Goal: Navigation & Orientation: Find specific page/section

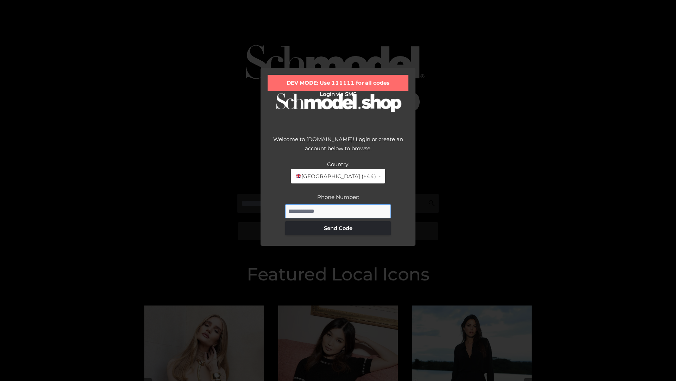
click at [338, 211] on input "Phone Number:" at bounding box center [338, 211] width 106 height 14
type input "**********"
click at [338, 228] on button "Send Code" at bounding box center [338, 228] width 106 height 14
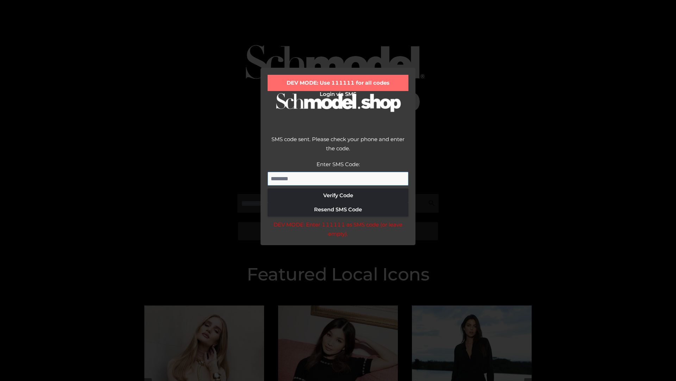
click at [338, 178] on input "Enter SMS Code:" at bounding box center [338, 179] width 141 height 14
type input "******"
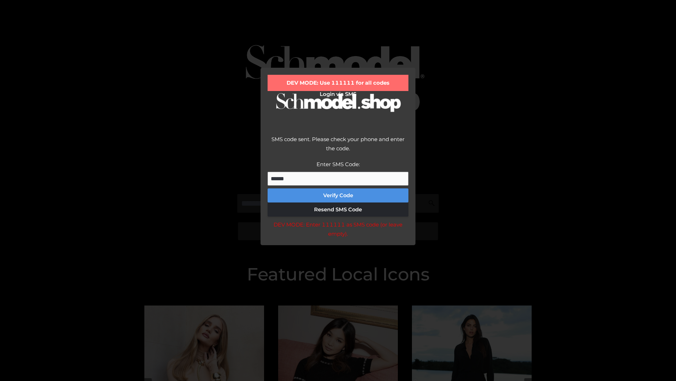
click at [338, 195] on button "Verify Code" at bounding box center [338, 195] width 141 height 14
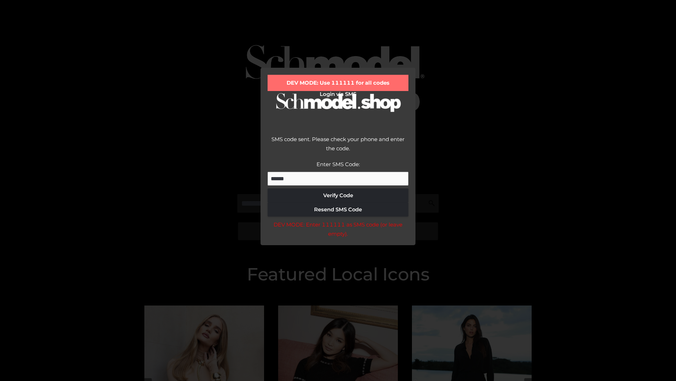
click at [338, 231] on div "DEV MODE: Enter 111111 as SMS code (or leave empty)." at bounding box center [338, 229] width 141 height 18
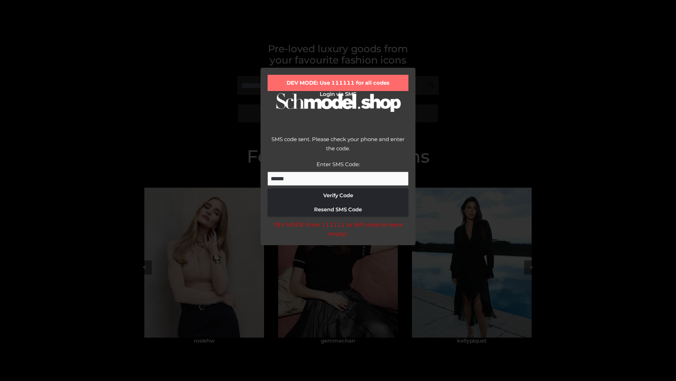
scroll to position [150, 0]
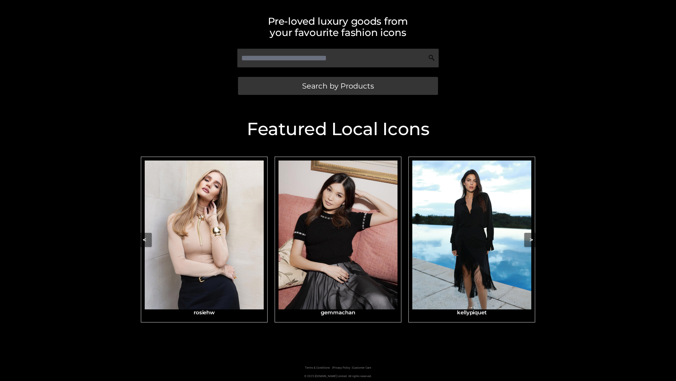
scroll to position [150, 0]
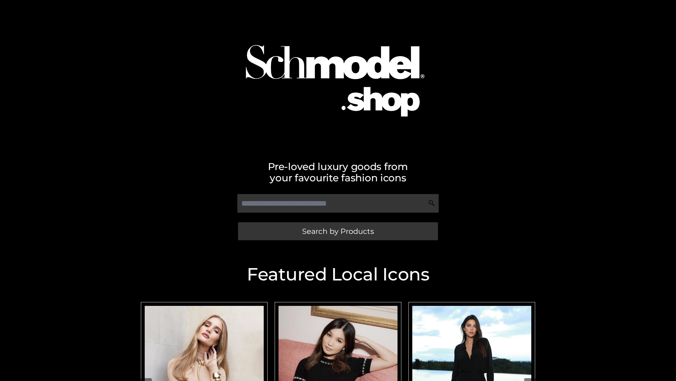
scroll to position [1, 0]
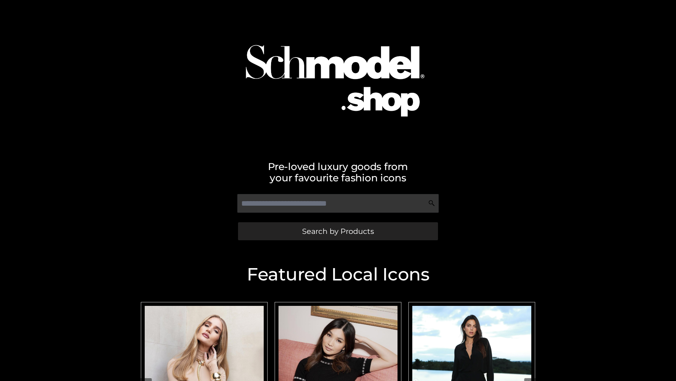
click at [338, 231] on span "Search by Products" at bounding box center [338, 230] width 72 height 7
